Goal: Transaction & Acquisition: Purchase product/service

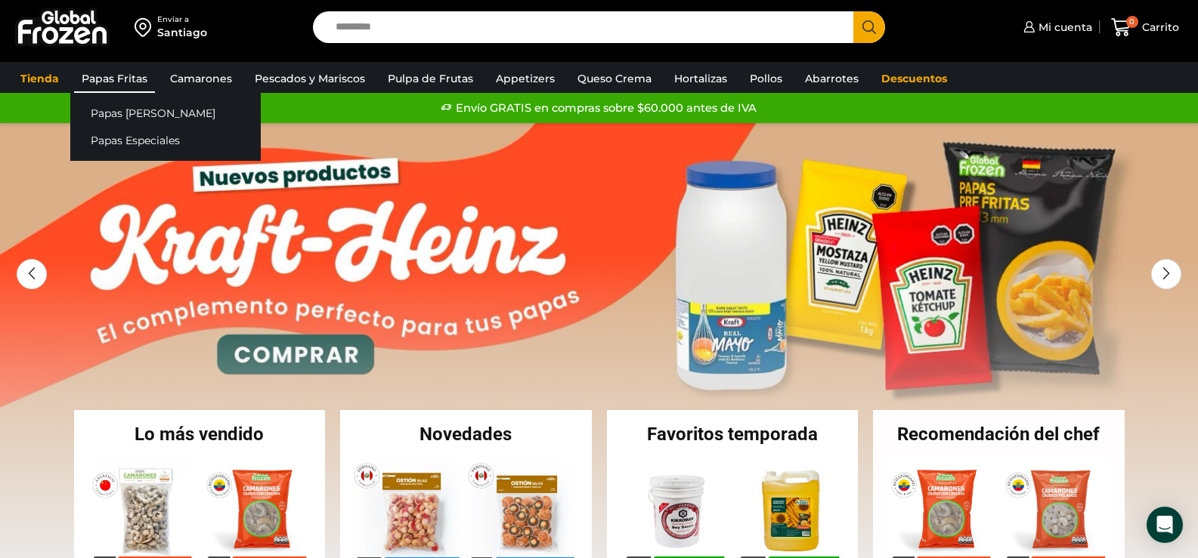
click at [128, 78] on link "Papas Fritas" at bounding box center [114, 78] width 81 height 29
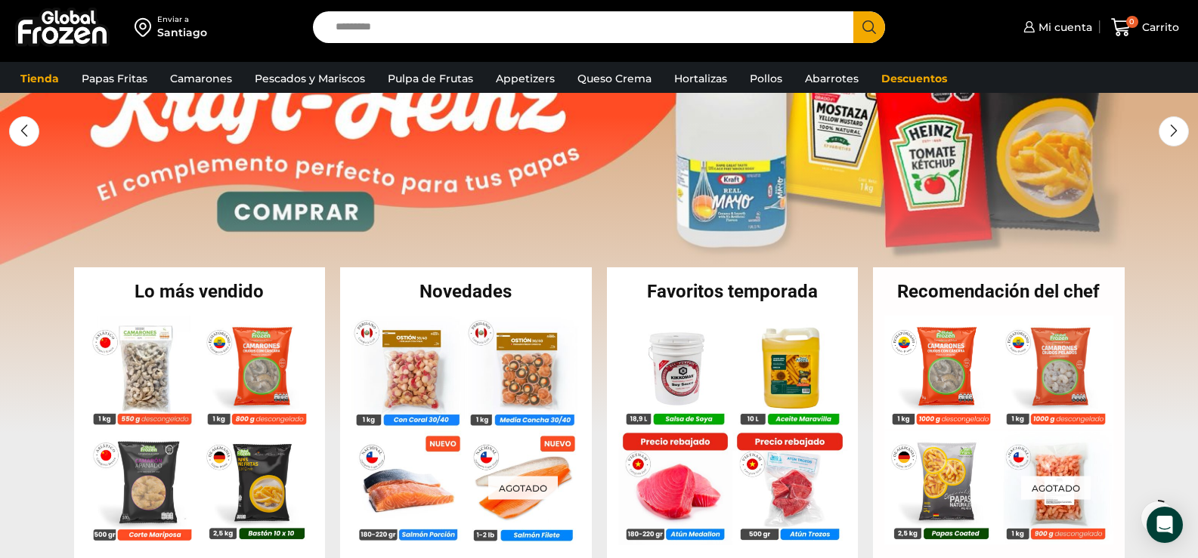
scroll to position [151, 0]
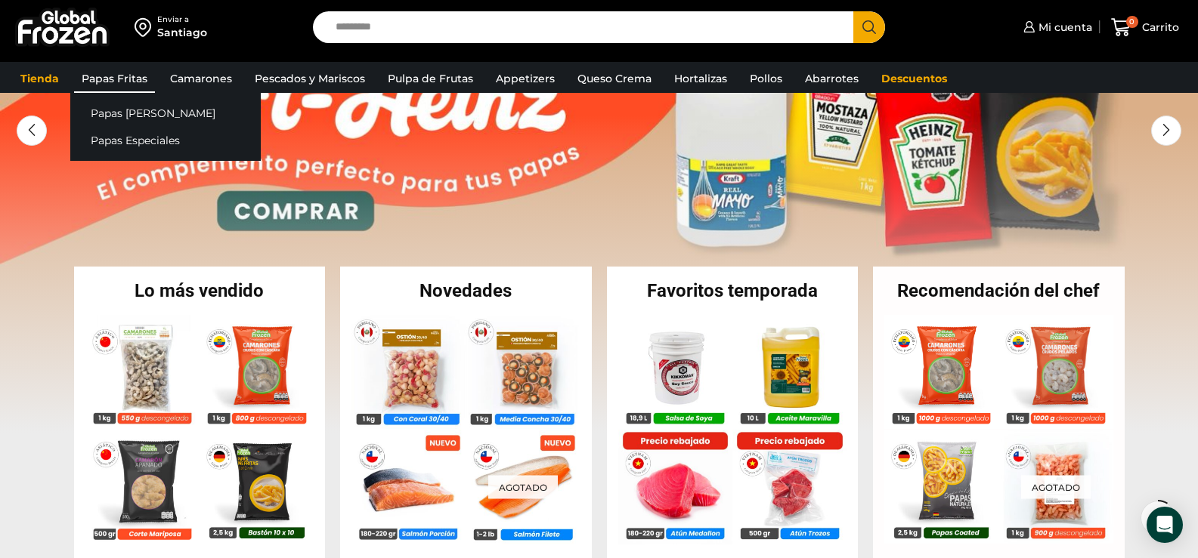
click at [121, 73] on link "Papas Fritas" at bounding box center [114, 78] width 81 height 29
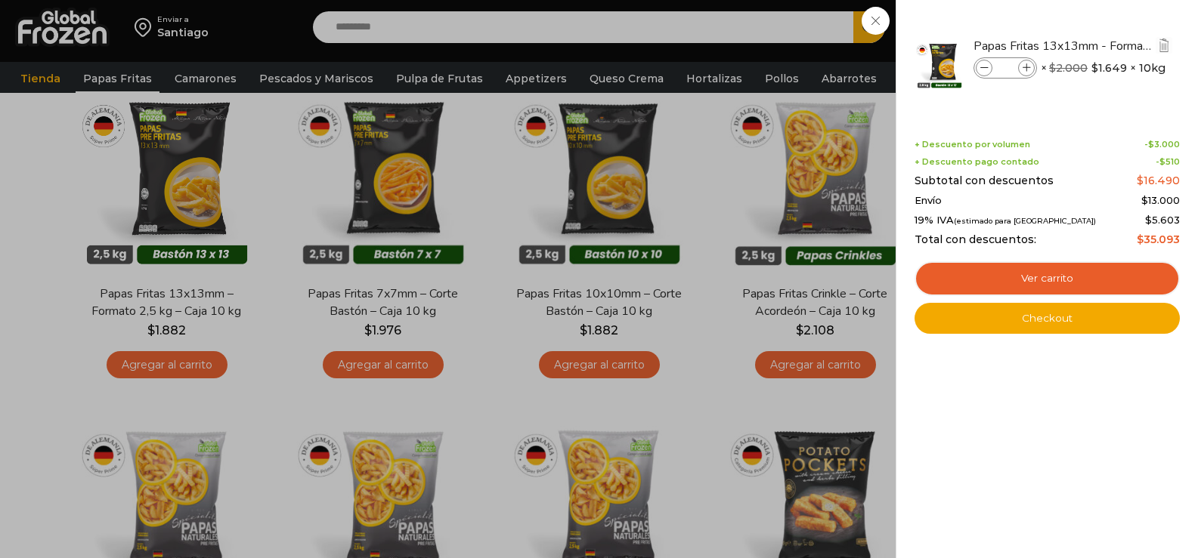
click at [1026, 69] on icon at bounding box center [1026, 68] width 8 height 8
click at [1025, 69] on icon at bounding box center [1026, 68] width 8 height 8
click at [1025, 70] on icon at bounding box center [1026, 68] width 8 height 8
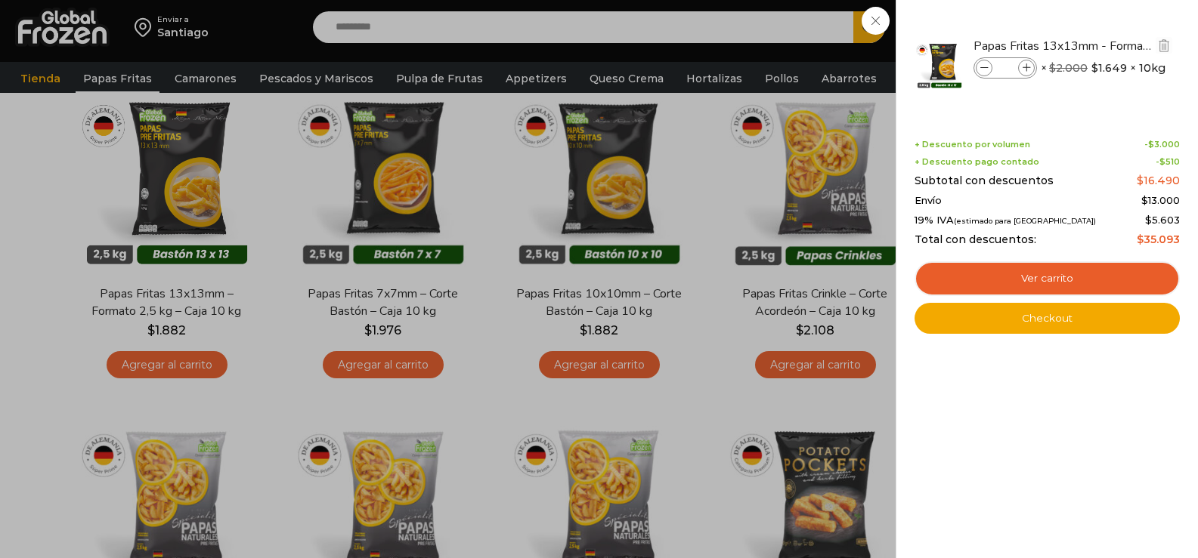
type input "*"
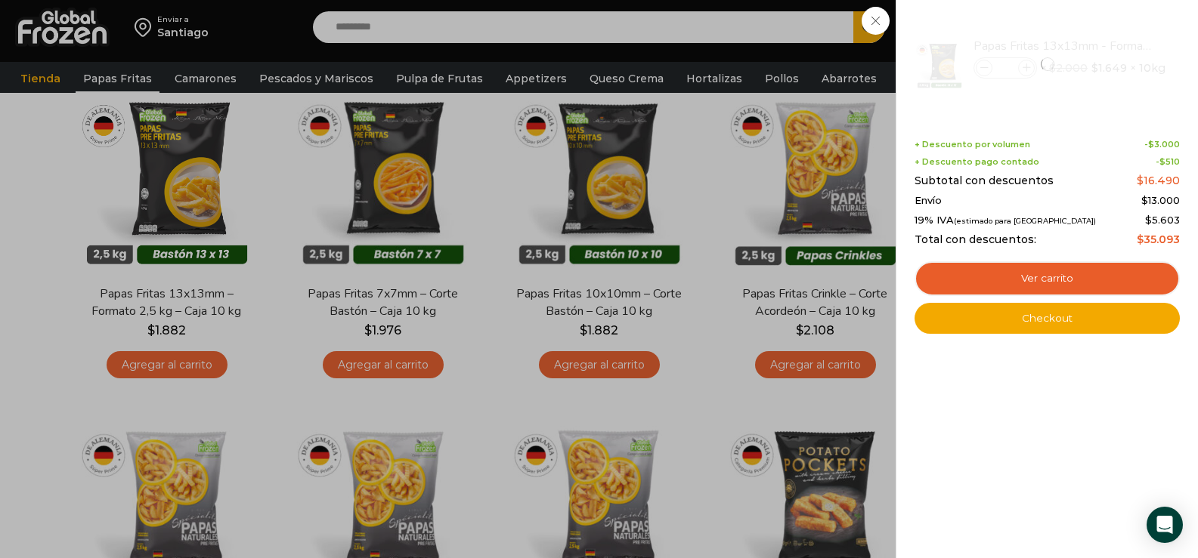
click at [981, 453] on div "1 Shopping Cart Papas Fritas 13x13mm - Formato 2,5 kg - Caja 10 kg Papas Fritas…" at bounding box center [1046, 279] width 265 height 513
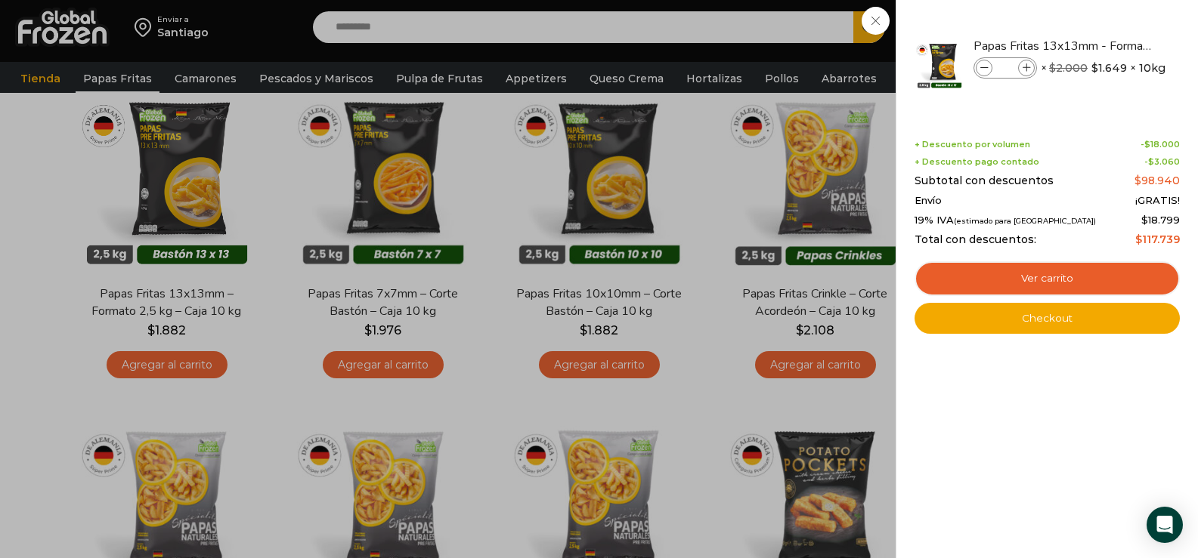
drag, startPoint x: 876, startPoint y: 22, endPoint x: 884, endPoint y: 23, distance: 8.3
click at [1107, 23] on div "6 Carrito 6 6 Shopping Cart *" at bounding box center [1145, 28] width 76 height 36
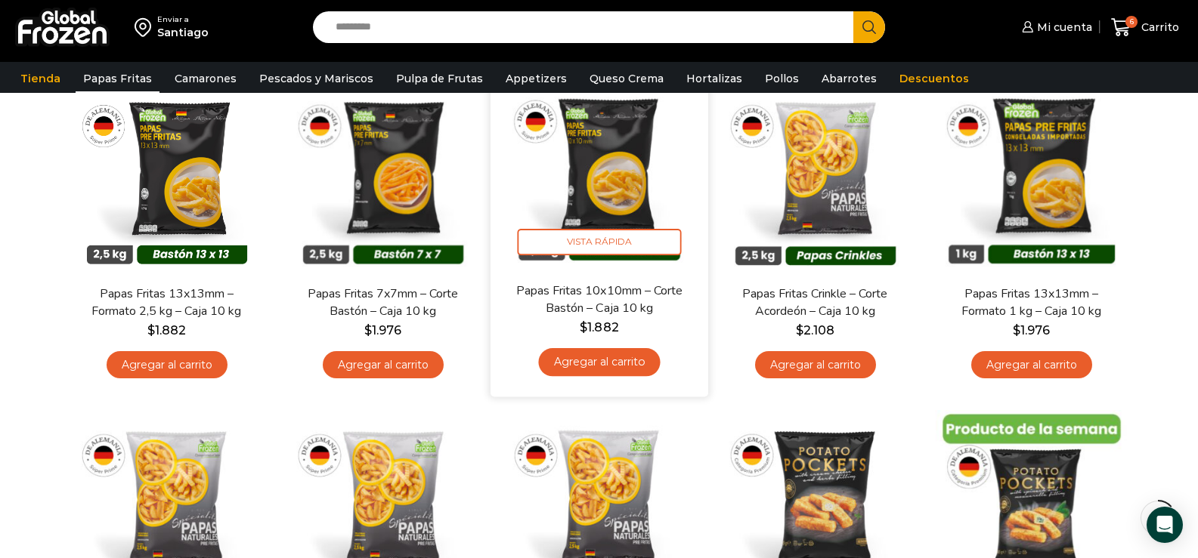
click at [592, 358] on link "Agregar al carrito" at bounding box center [599, 362] width 122 height 28
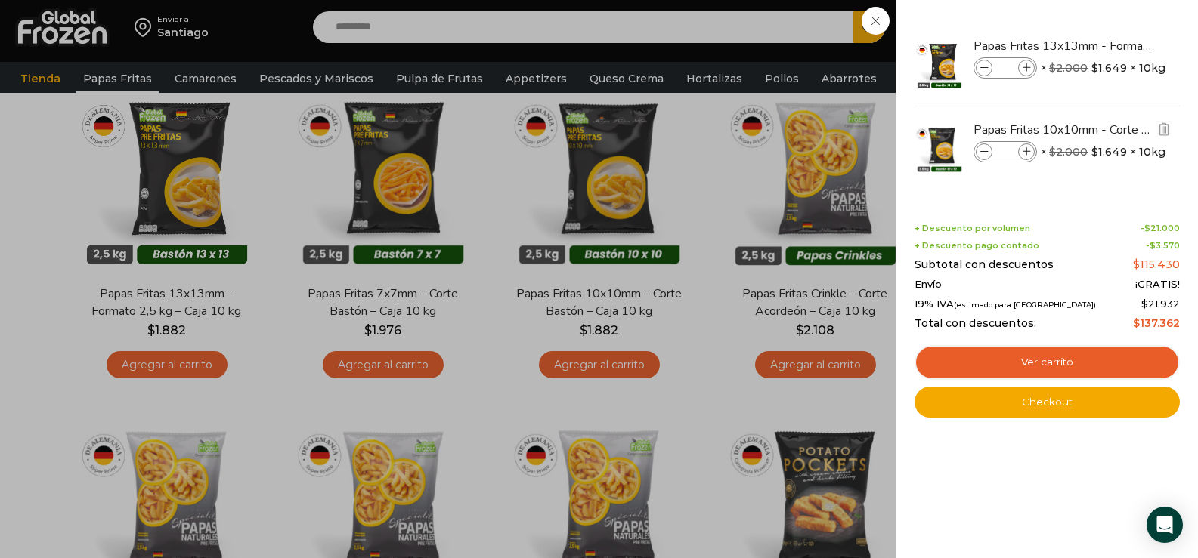
click at [1023, 153] on icon at bounding box center [1026, 152] width 8 height 8
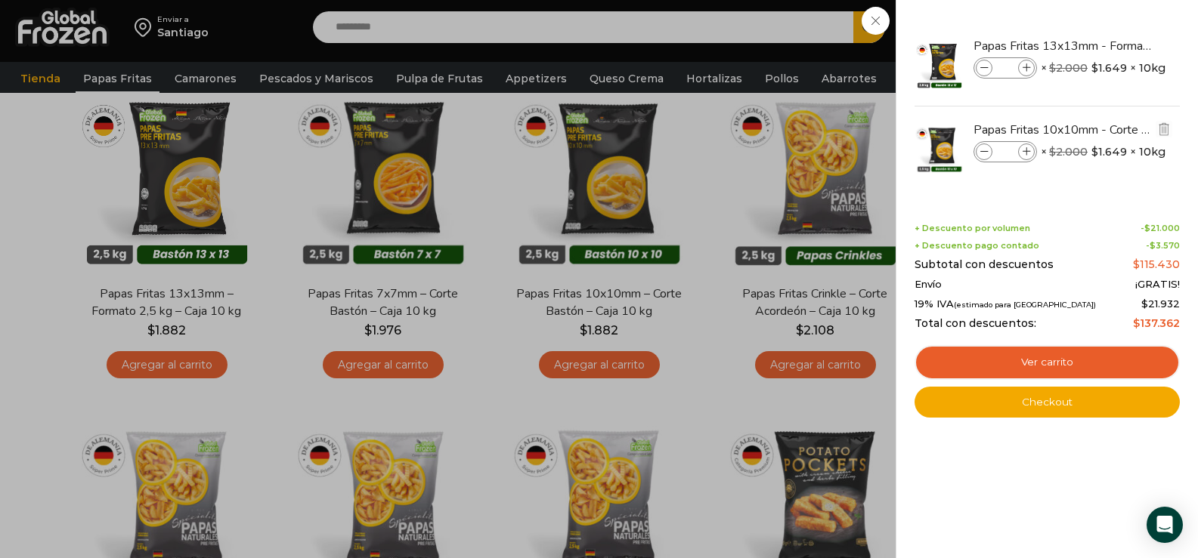
type input "*"
click at [1033, 444] on div "7 Shopping Cart Papas Fritas 13x13mm - Formato 2,5 kg - Caja 10 kg Papas Fritas…" at bounding box center [1046, 279] width 265 height 513
click at [1107, 19] on div "7 Carrito 7 7 Shopping Cart *" at bounding box center [1145, 28] width 76 height 36
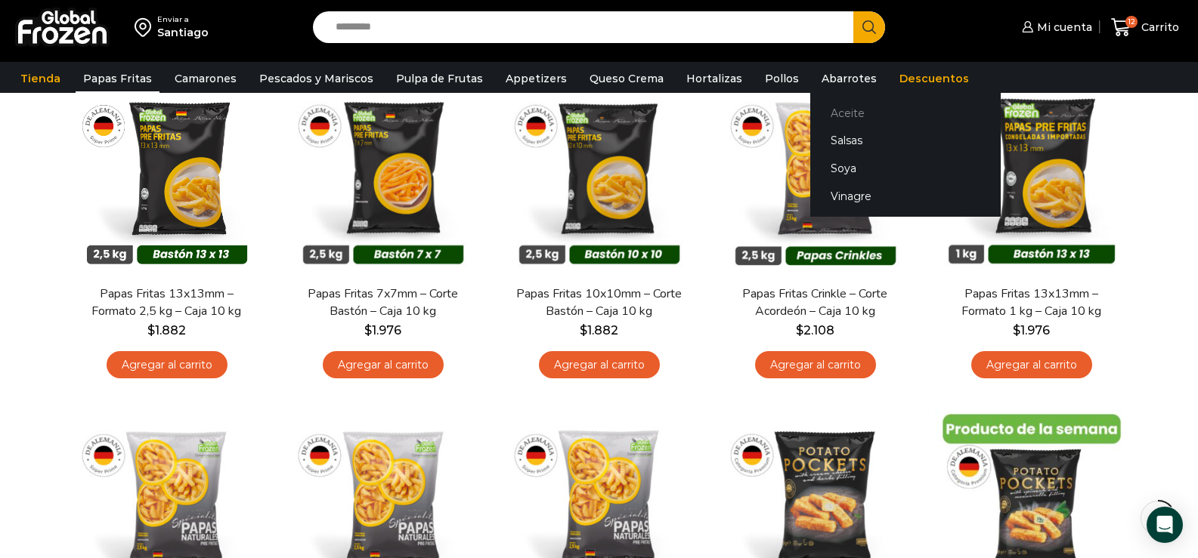
click at [825, 110] on link "Aceite" at bounding box center [905, 113] width 190 height 28
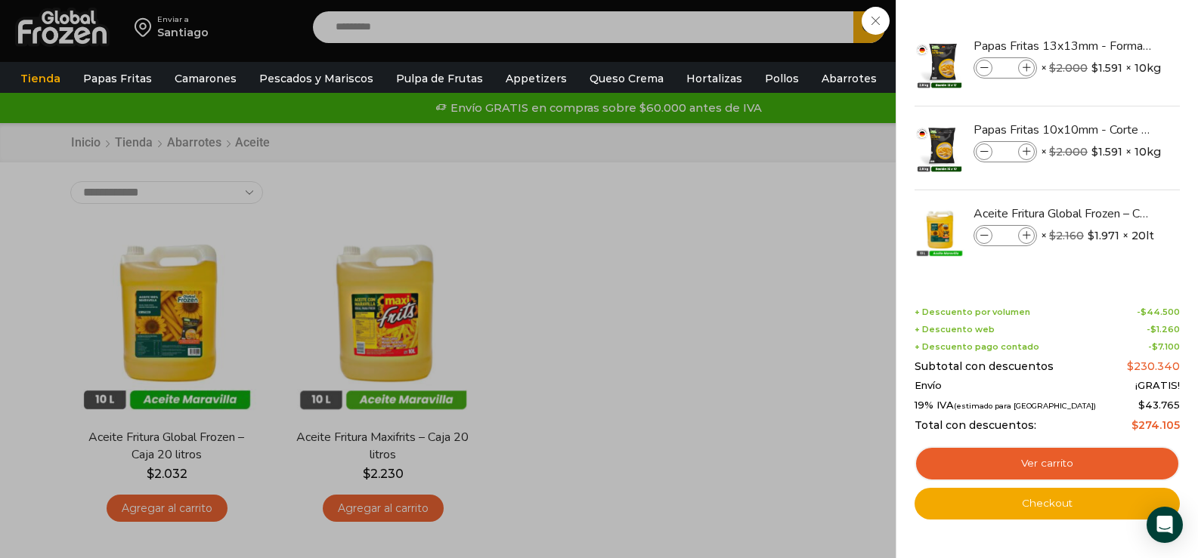
click at [1107, 17] on div "13 Carrito 13 13 Shopping Cart *" at bounding box center [1145, 28] width 76 height 36
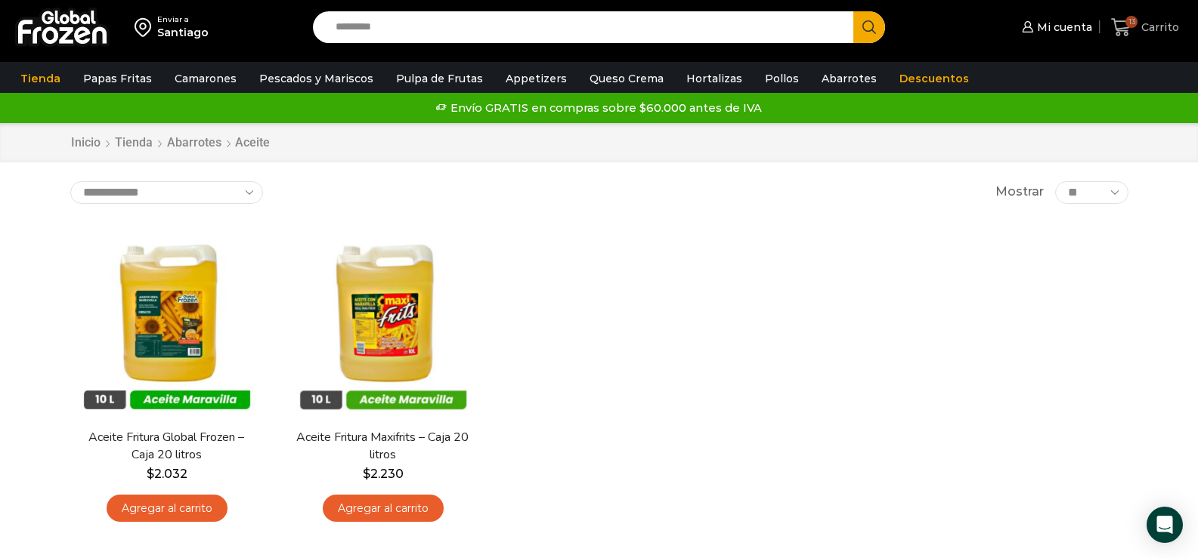
click at [1156, 31] on span "Carrito" at bounding box center [1158, 27] width 42 height 15
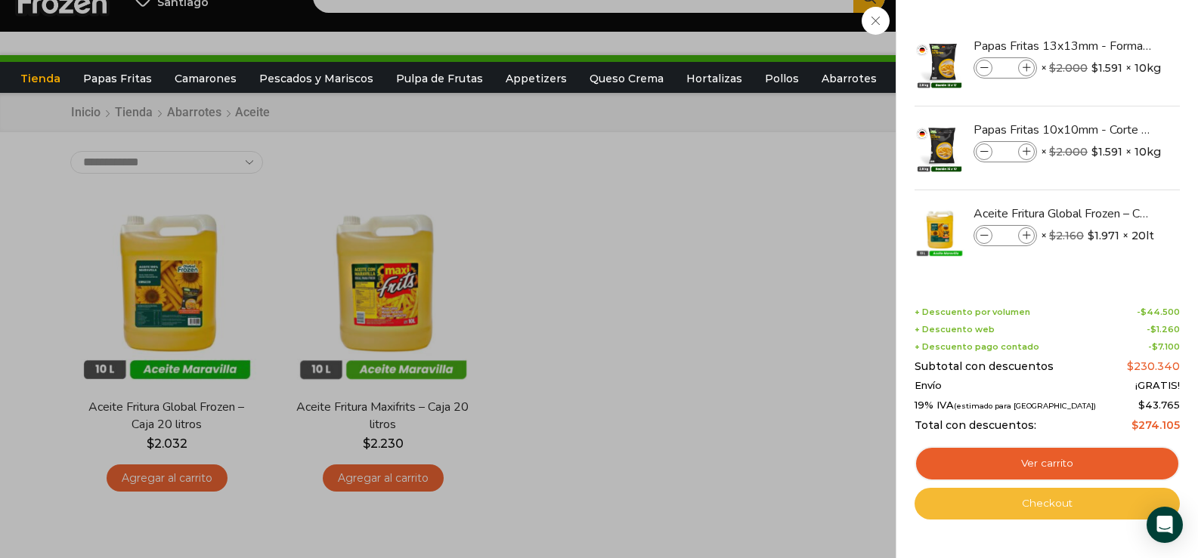
scroll to position [151, 0]
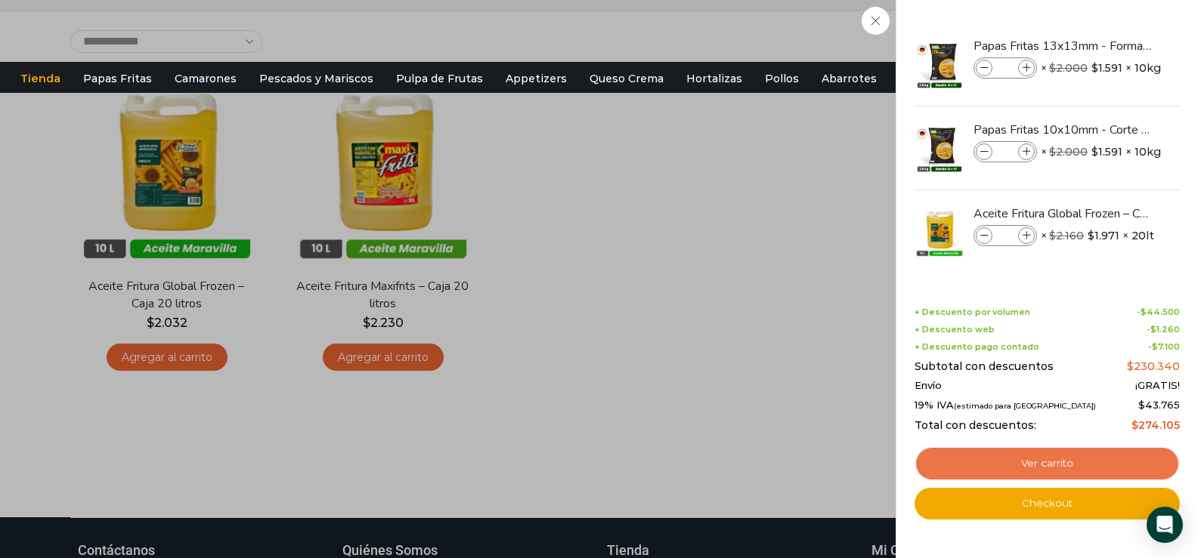
click at [1062, 463] on link "Ver carrito" at bounding box center [1046, 464] width 265 height 35
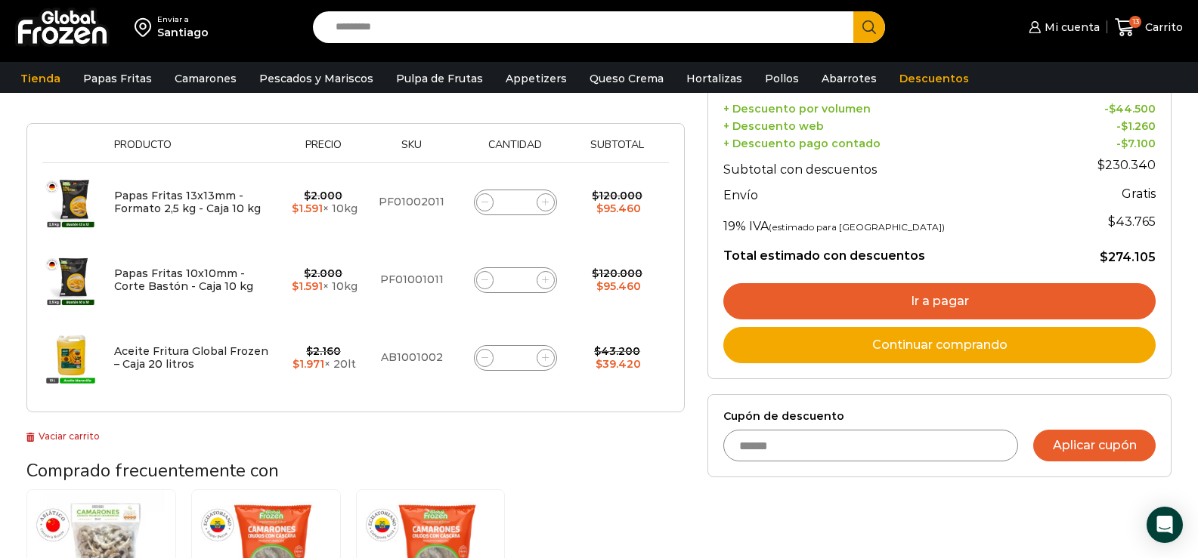
type input "******"
click at [1096, 436] on button "Aplicar cupón" at bounding box center [1094, 446] width 122 height 32
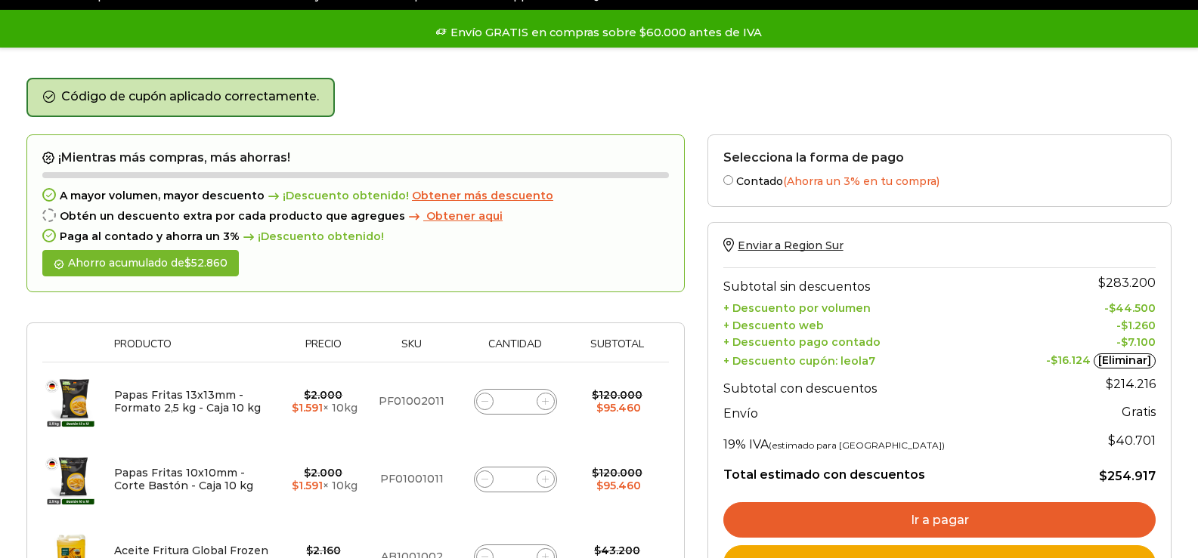
scroll to position [151, 0]
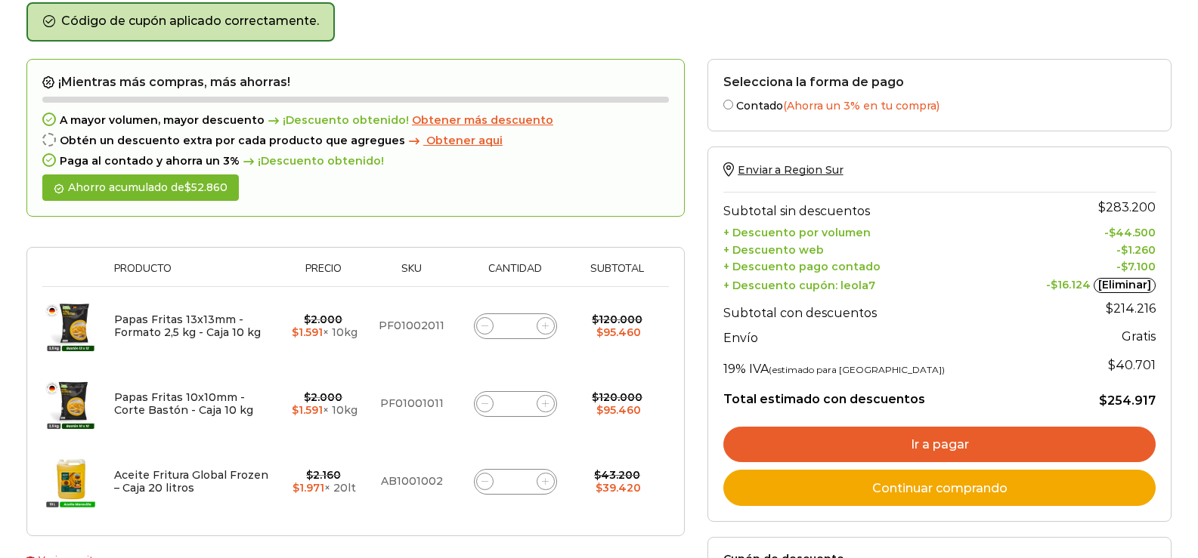
click at [933, 444] on link "Ir a pagar" at bounding box center [939, 445] width 432 height 36
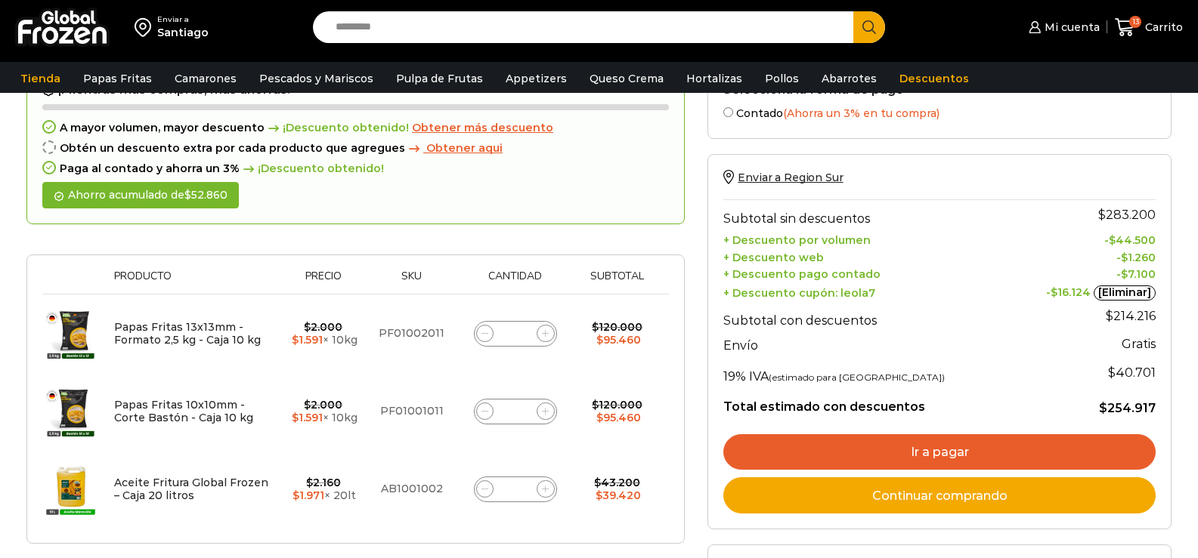
scroll to position [0, 0]
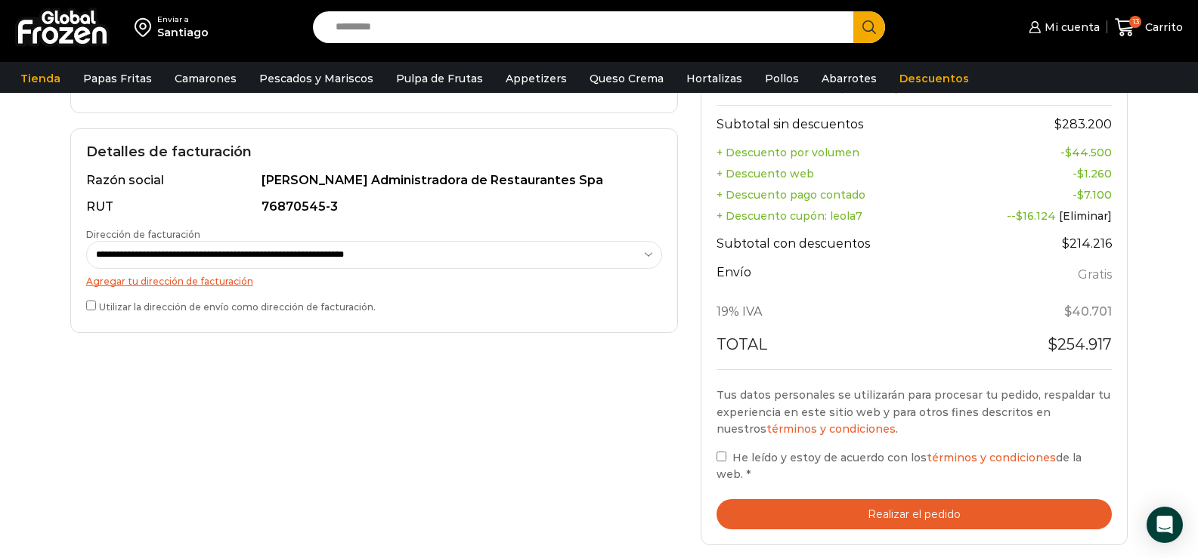
scroll to position [378, 0]
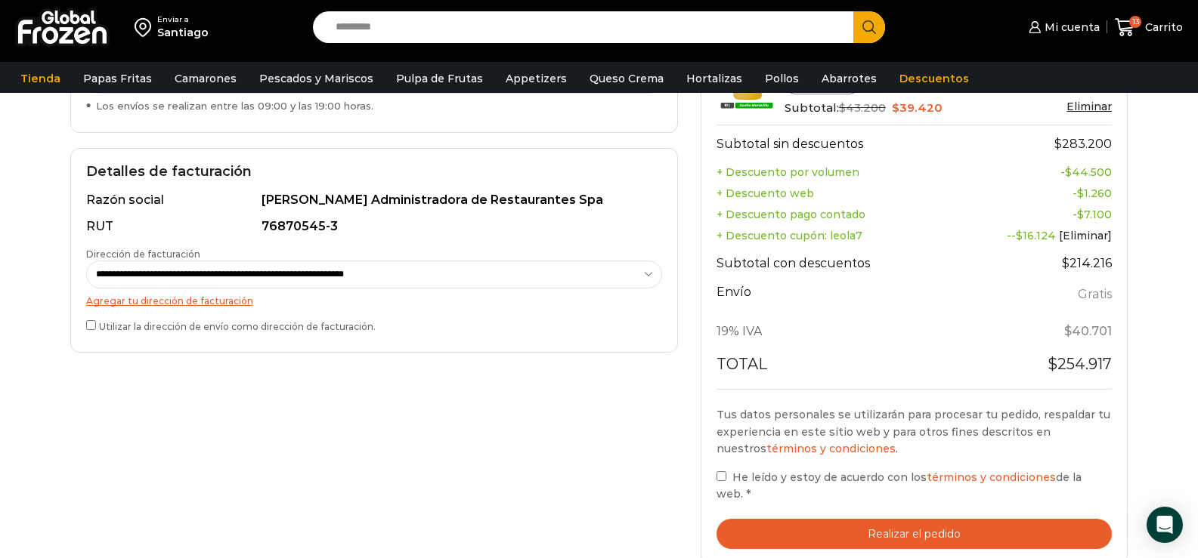
click at [82, 325] on div "**********" at bounding box center [374, 250] width 608 height 205
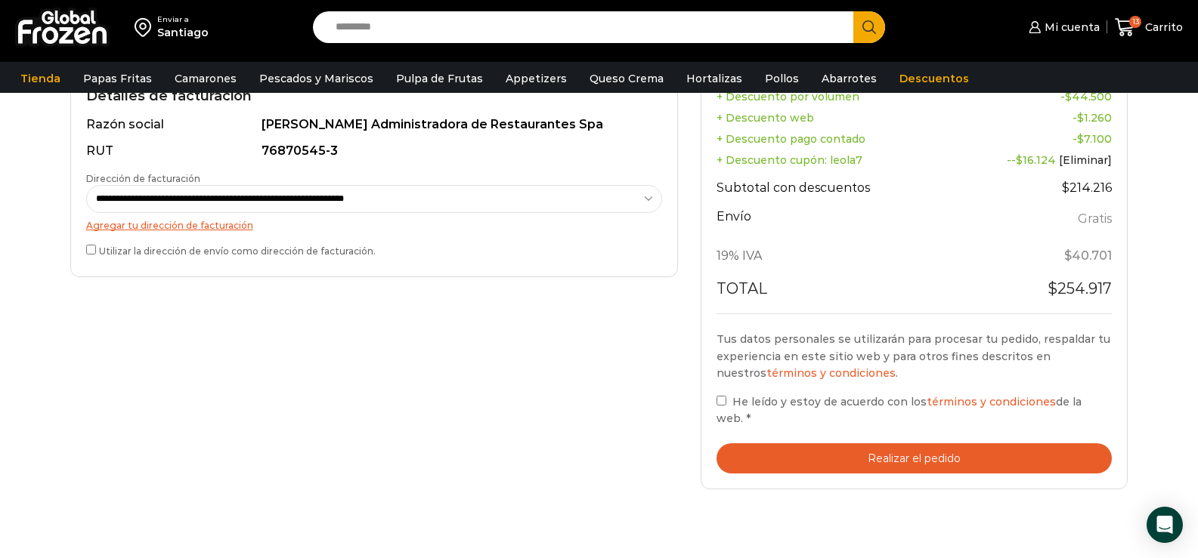
click at [840, 444] on button "Realizar el pedido" at bounding box center [914, 459] width 396 height 31
